Goal: Task Accomplishment & Management: Complete application form

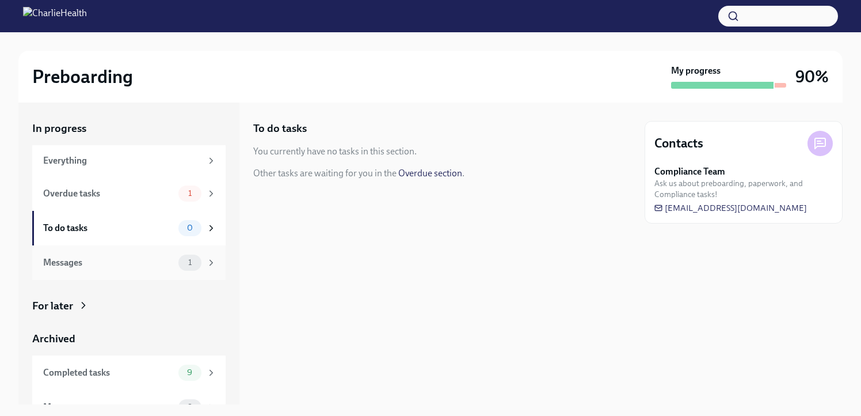
click at [134, 269] on div "Messages 1" at bounding box center [129, 262] width 173 height 16
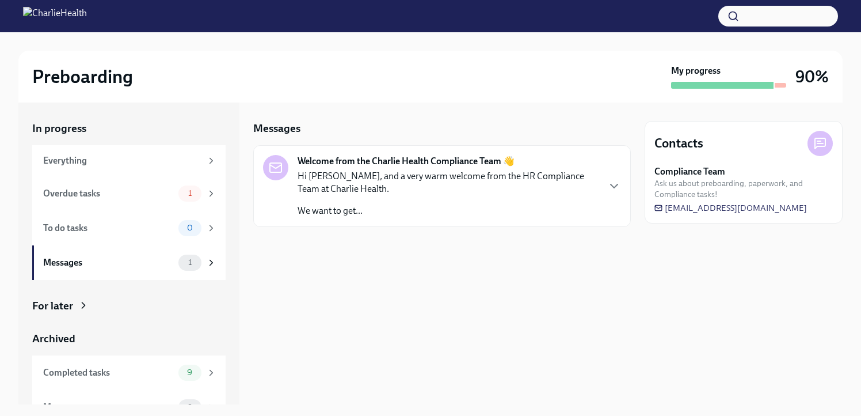
click at [581, 188] on p "Hi [PERSON_NAME], and a very warm welcome from the HR Compliance Team at Charli…" at bounding box center [448, 182] width 301 height 25
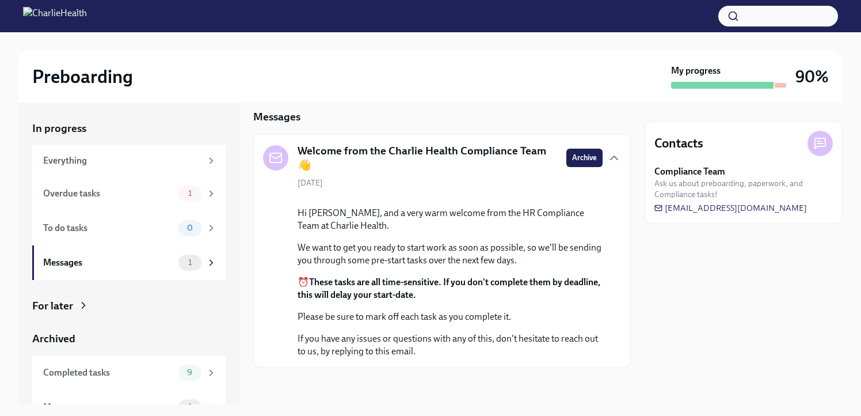
scroll to position [96, 0]
click at [98, 194] on div "Overdue tasks" at bounding box center [108, 193] width 131 height 13
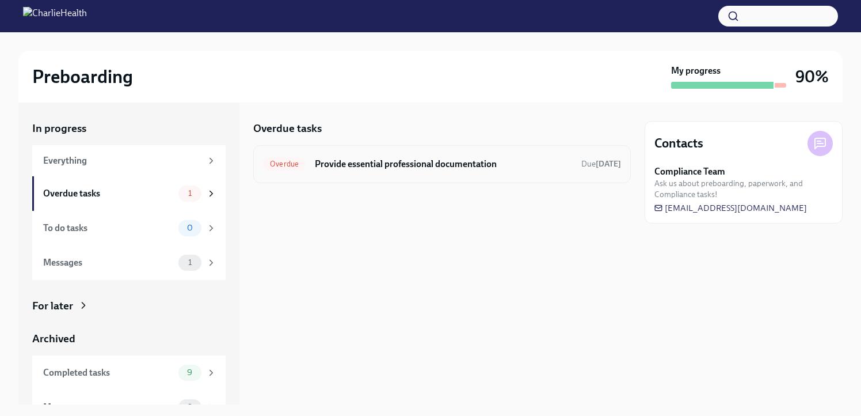
click at [339, 159] on h6 "Provide essential professional documentation" at bounding box center [443, 164] width 257 height 13
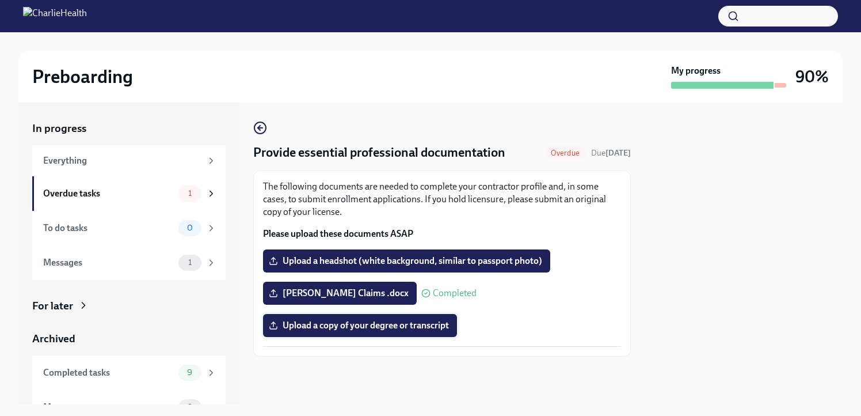
click at [384, 328] on span "Upload a copy of your degree or transcript" at bounding box center [360, 326] width 178 height 12
click at [0, 0] on input "Upload a copy of your degree or transcript" at bounding box center [0, 0] width 0 height 0
click at [495, 267] on label "Upload a headshot (white background, similar to passport photo)" at bounding box center [406, 260] width 287 height 23
click at [0, 0] on input "Upload a headshot (white background, similar to passport photo)" at bounding box center [0, 0] width 0 height 0
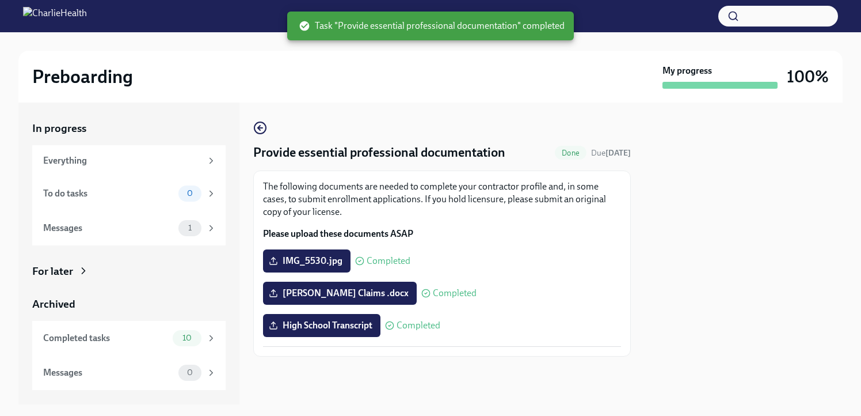
click at [346, 202] on p "The following documents are needed to complete your contractor profile and, in …" at bounding box center [442, 199] width 358 height 38
